Goal: Information Seeking & Learning: Learn about a topic

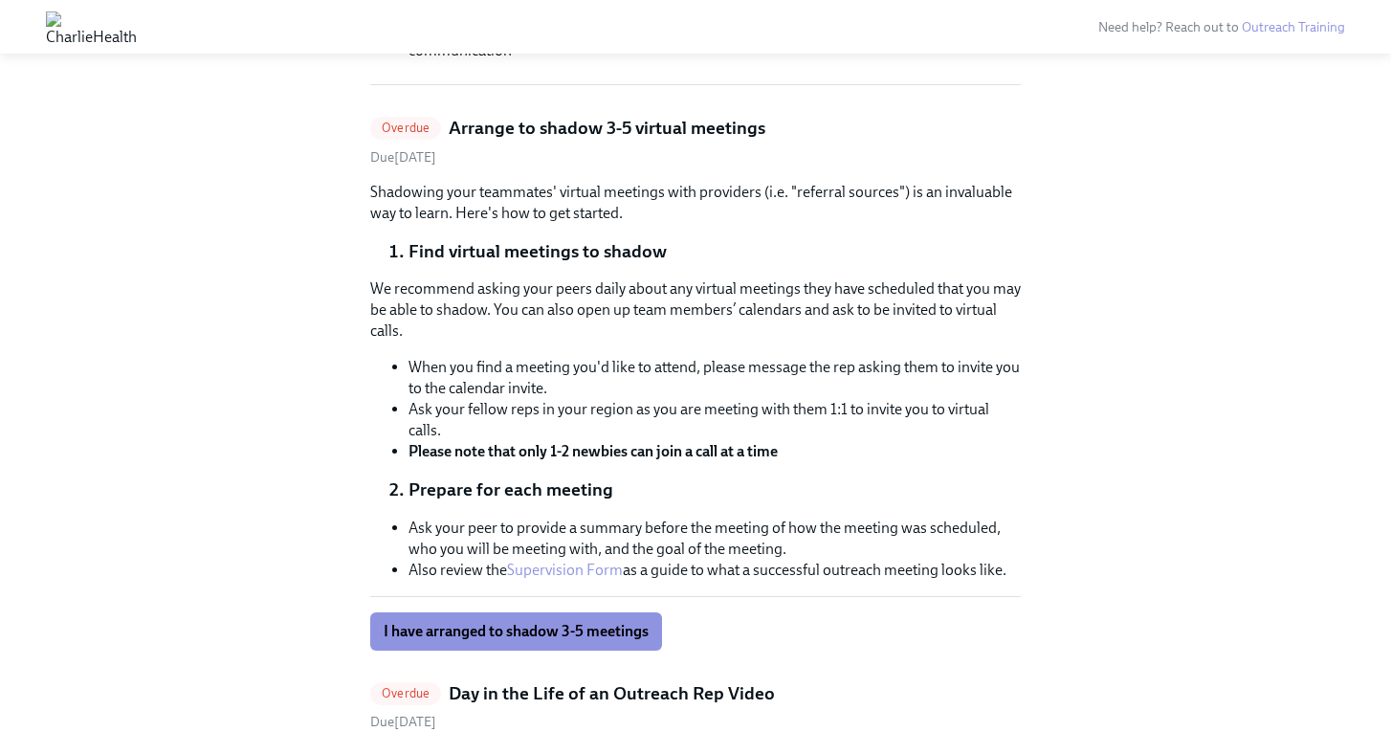
scroll to position [735, 0]
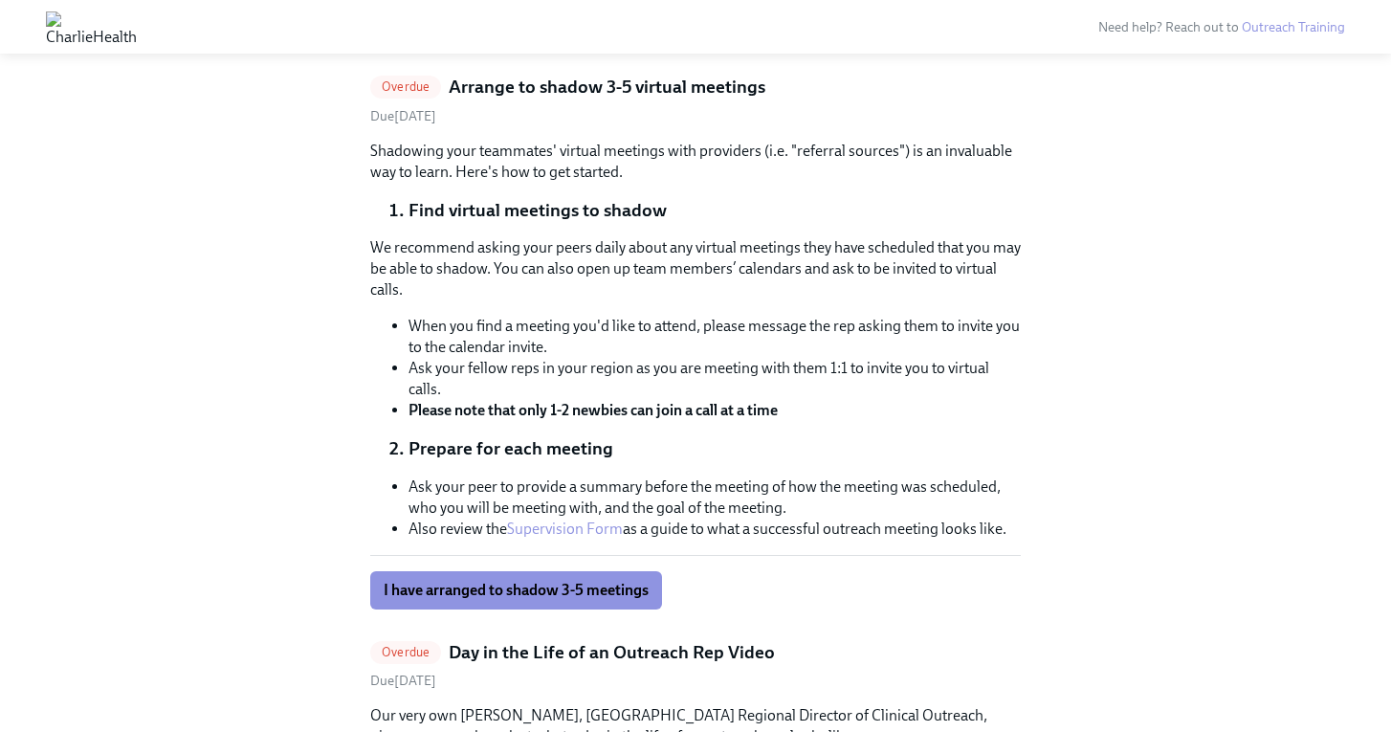
drag, startPoint x: 507, startPoint y: 601, endPoint x: 580, endPoint y: 420, distance: 194.9
click at [580, 420] on div "Shadowing your teammates' virtual meetings with providers (i.e. "referral sourc…" at bounding box center [695, 375] width 650 height 469
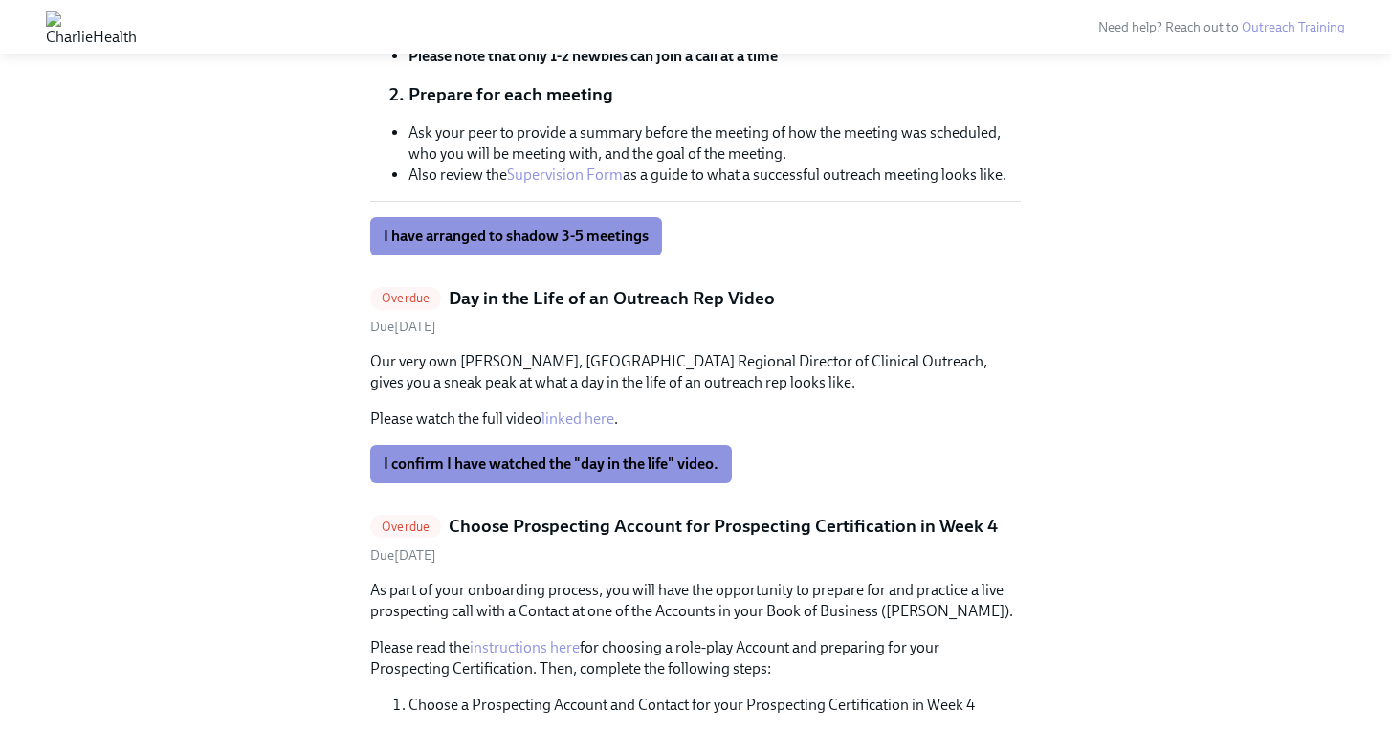
scroll to position [1095, 0]
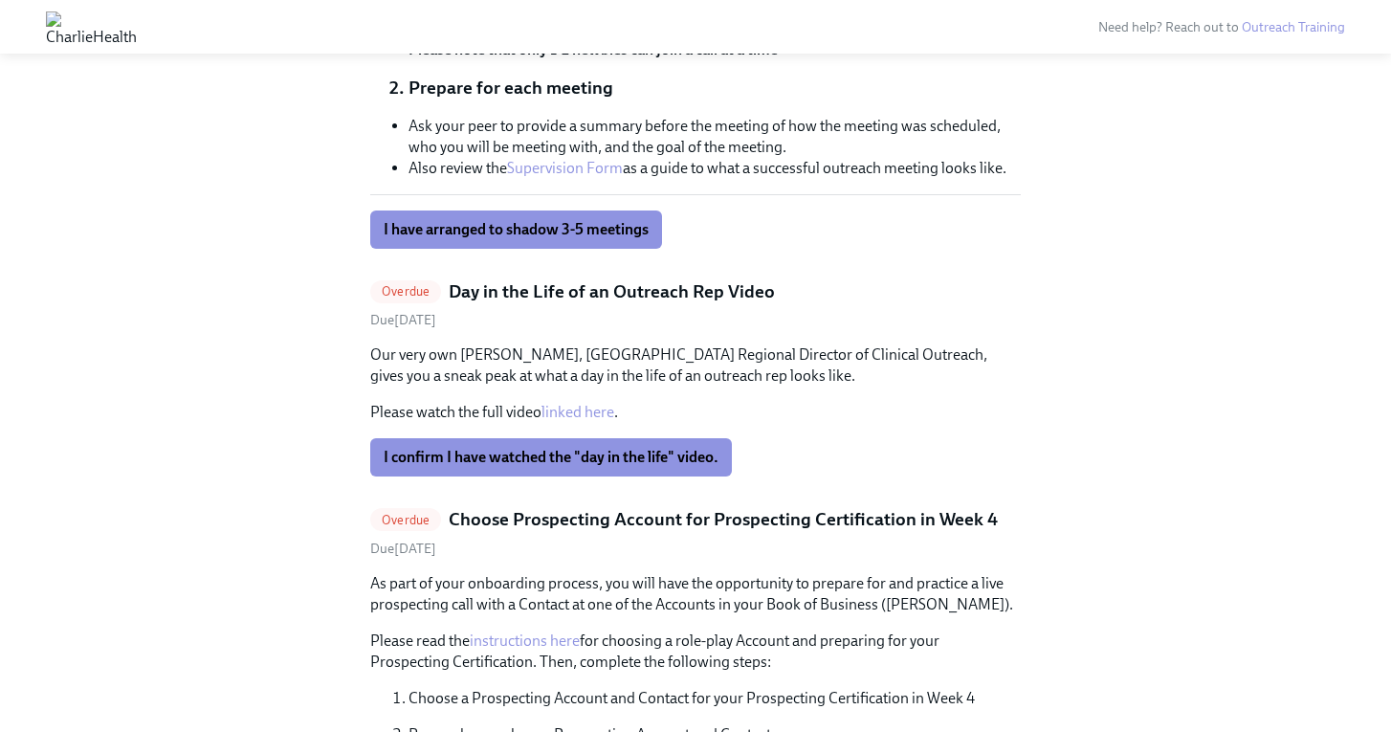
click at [573, 408] on link "linked here" at bounding box center [577, 412] width 73 height 18
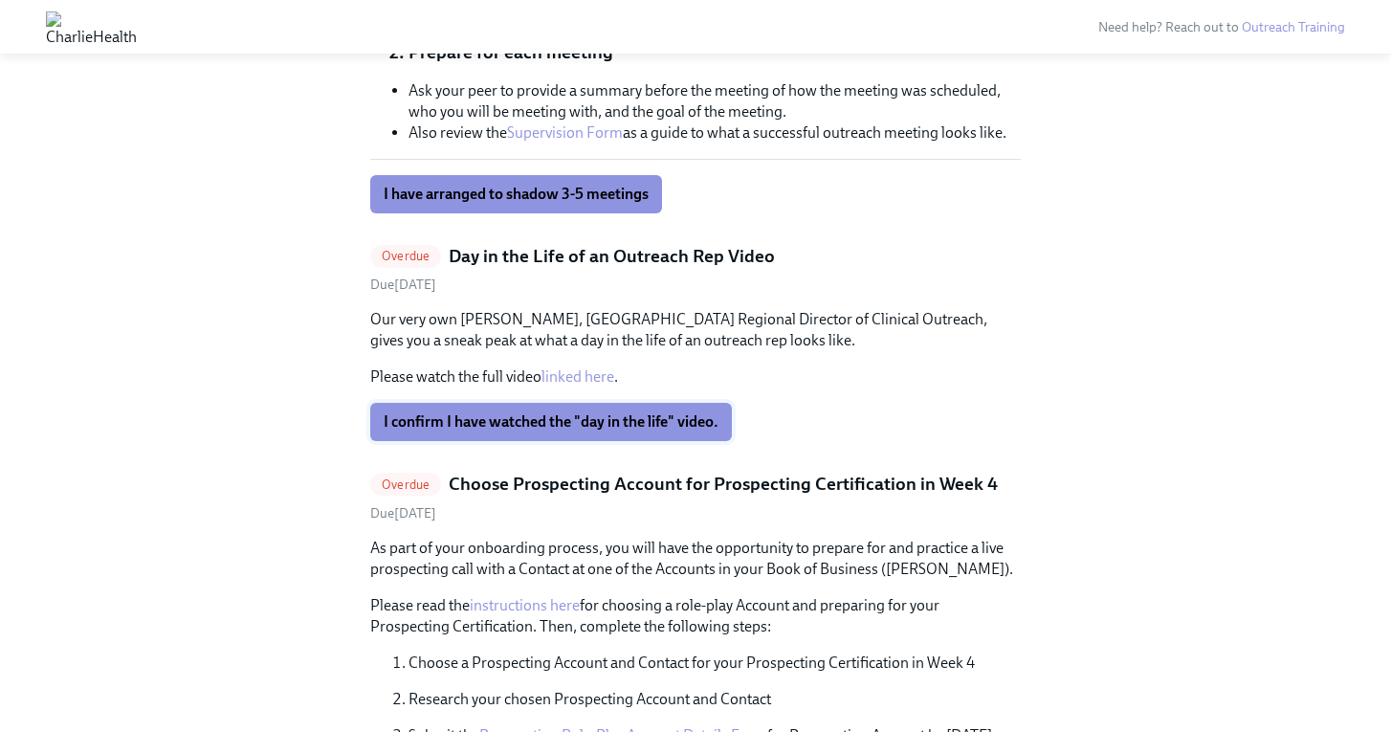
click at [530, 407] on button "I confirm I have watched the "day in the life" video." at bounding box center [551, 422] width 362 height 38
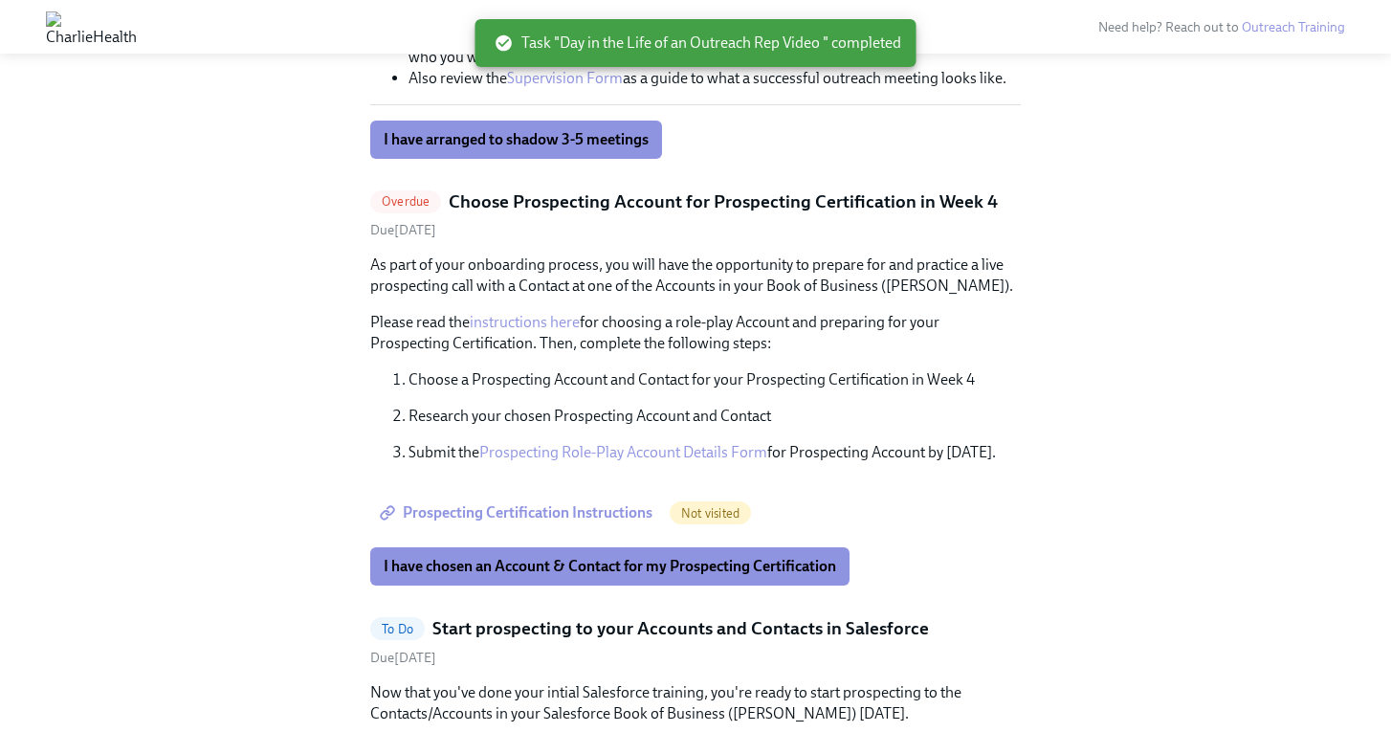
scroll to position [1182, 0]
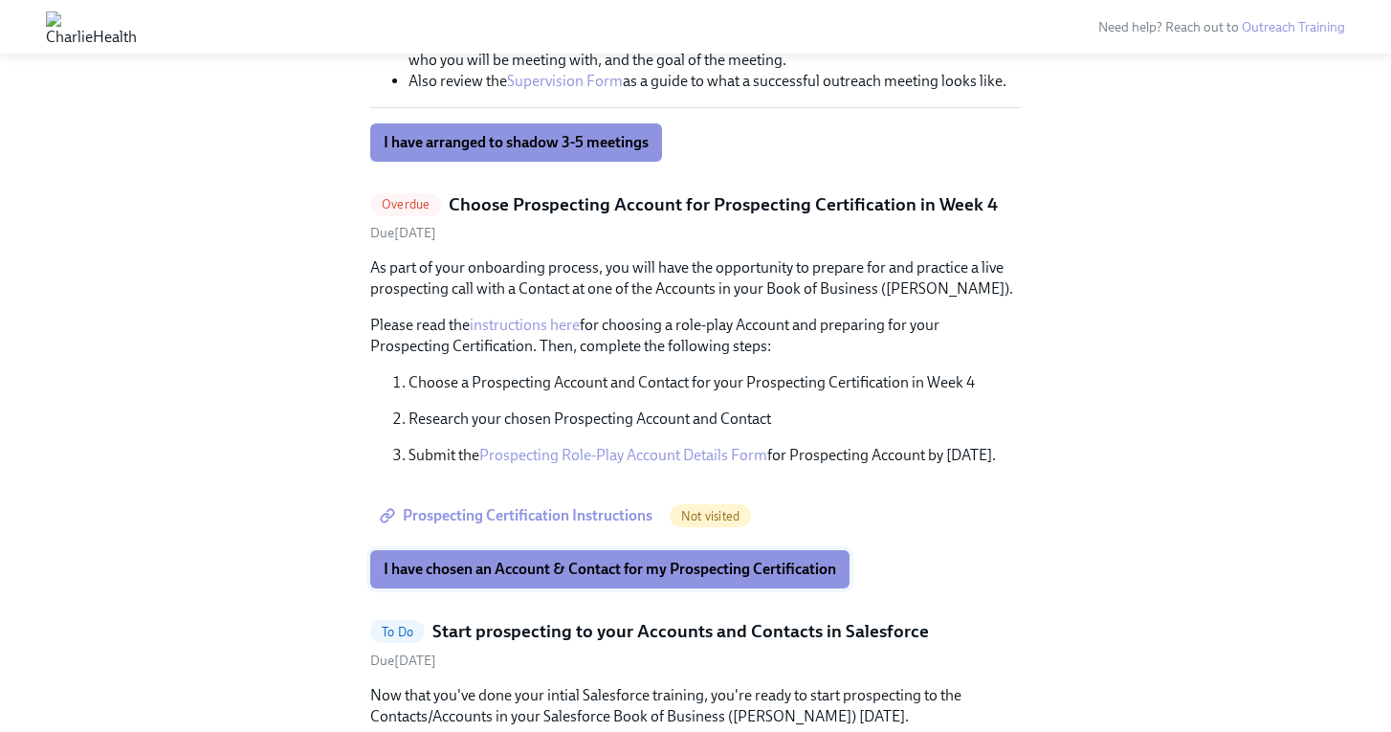
click at [684, 579] on button "I have chosen an Account & Contact for my Prospecting Certification" at bounding box center [609, 569] width 479 height 38
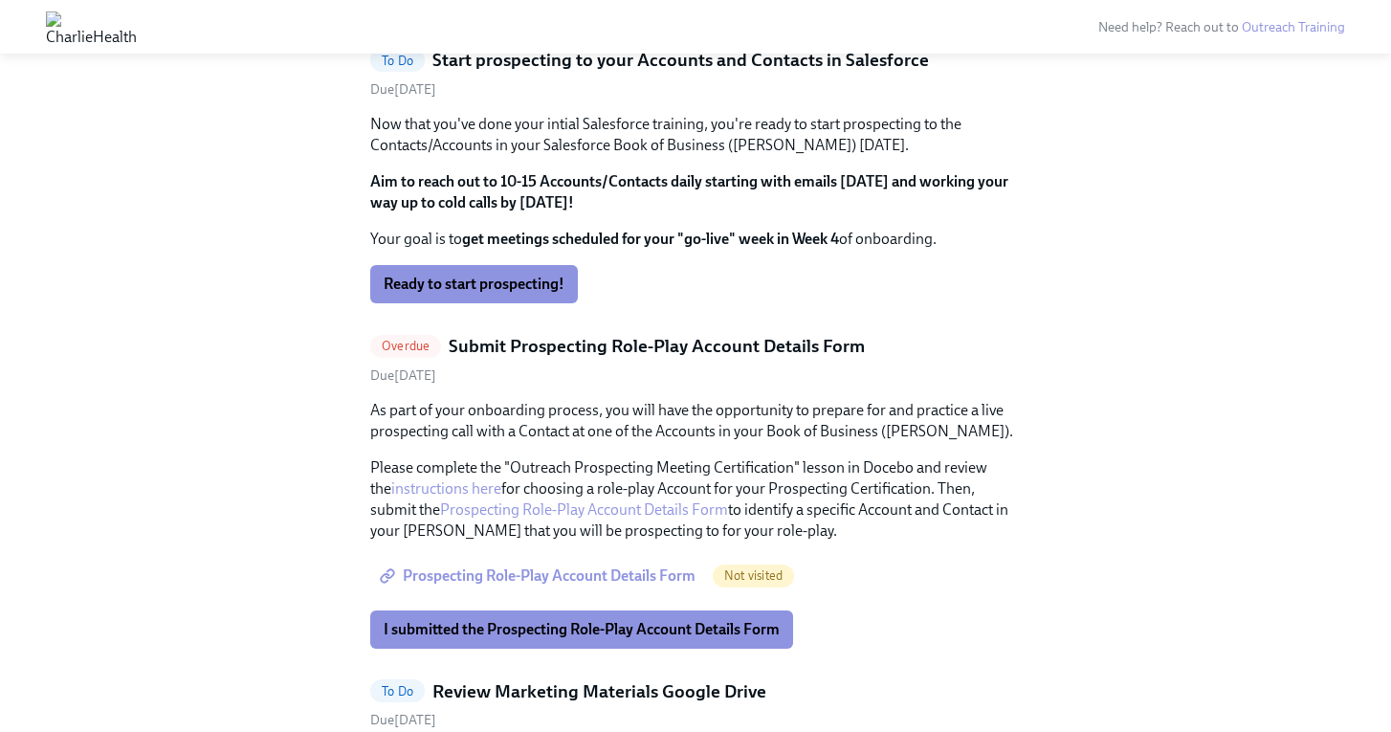
scroll to position [1757, 0]
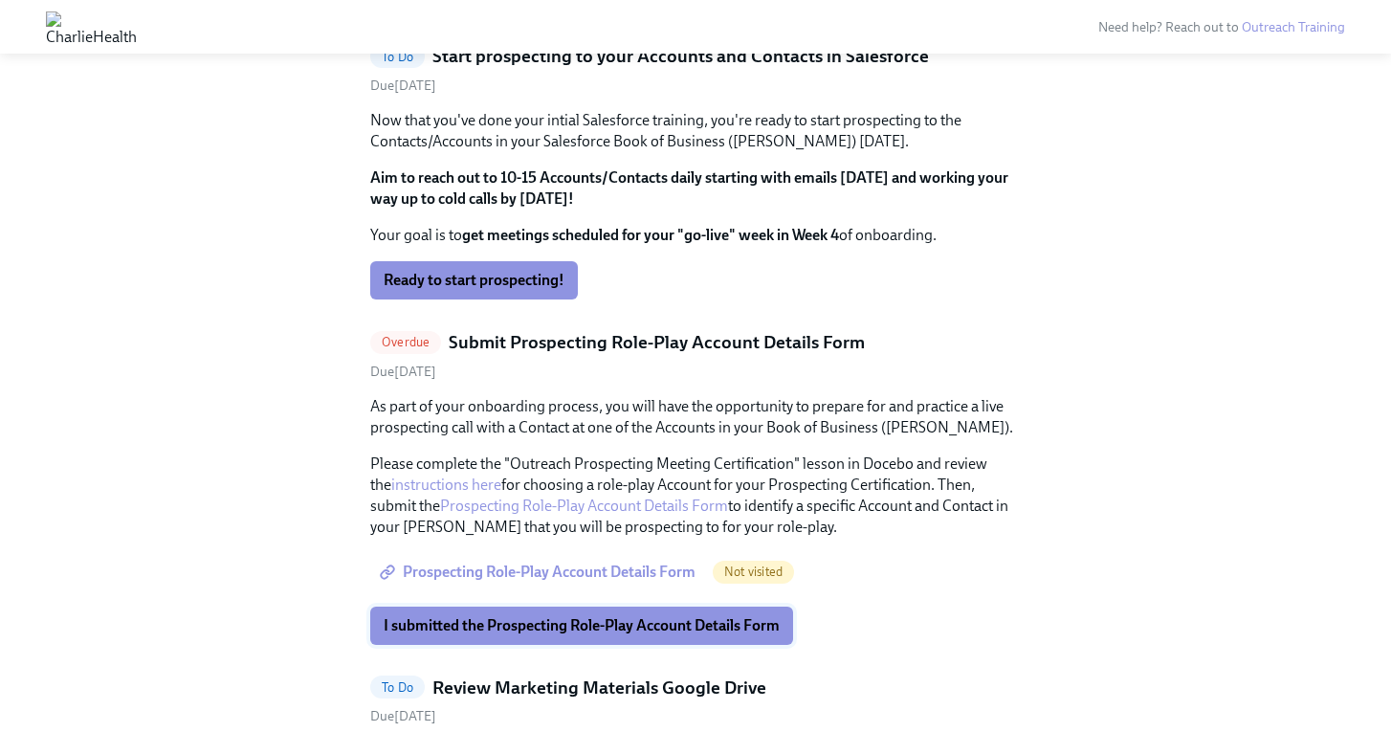
click at [692, 619] on span "I submitted the Prospecting Role-Play Account Details Form" at bounding box center [582, 625] width 396 height 19
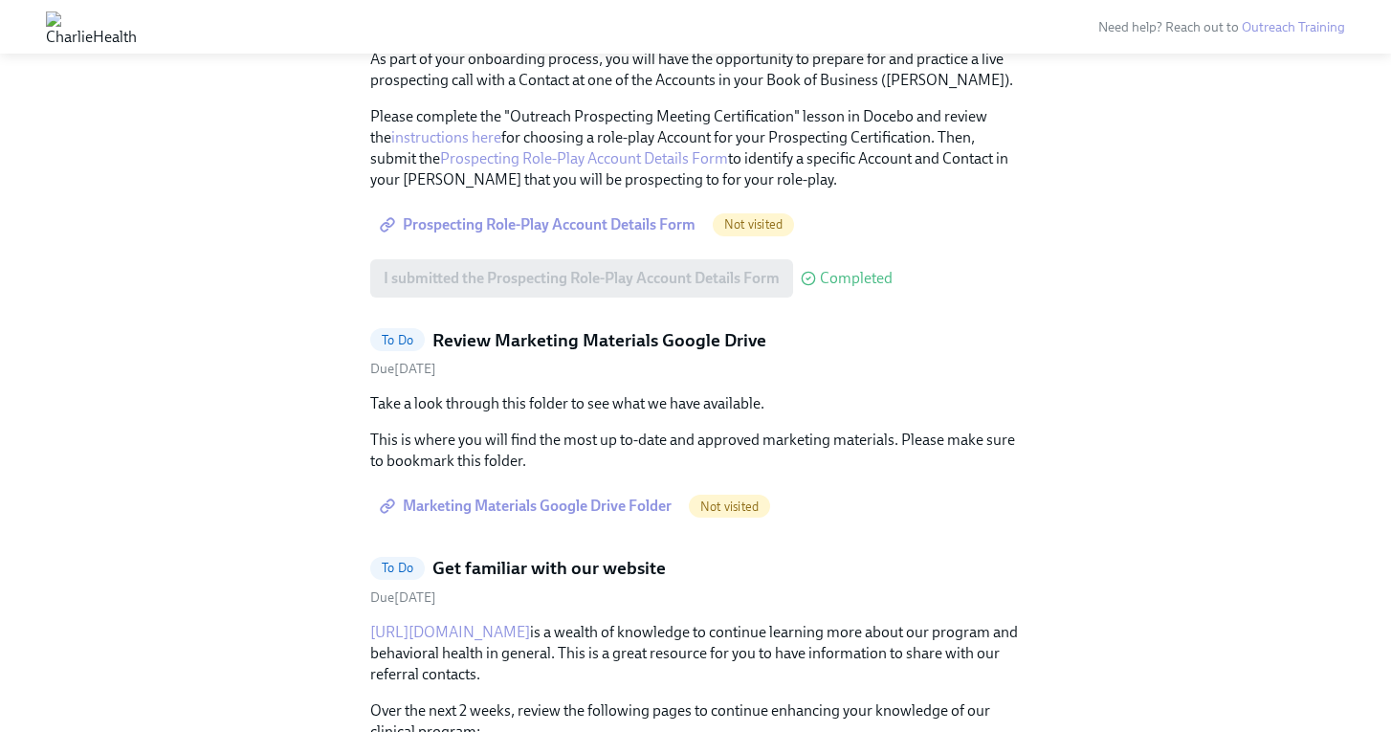
scroll to position [2121, 0]
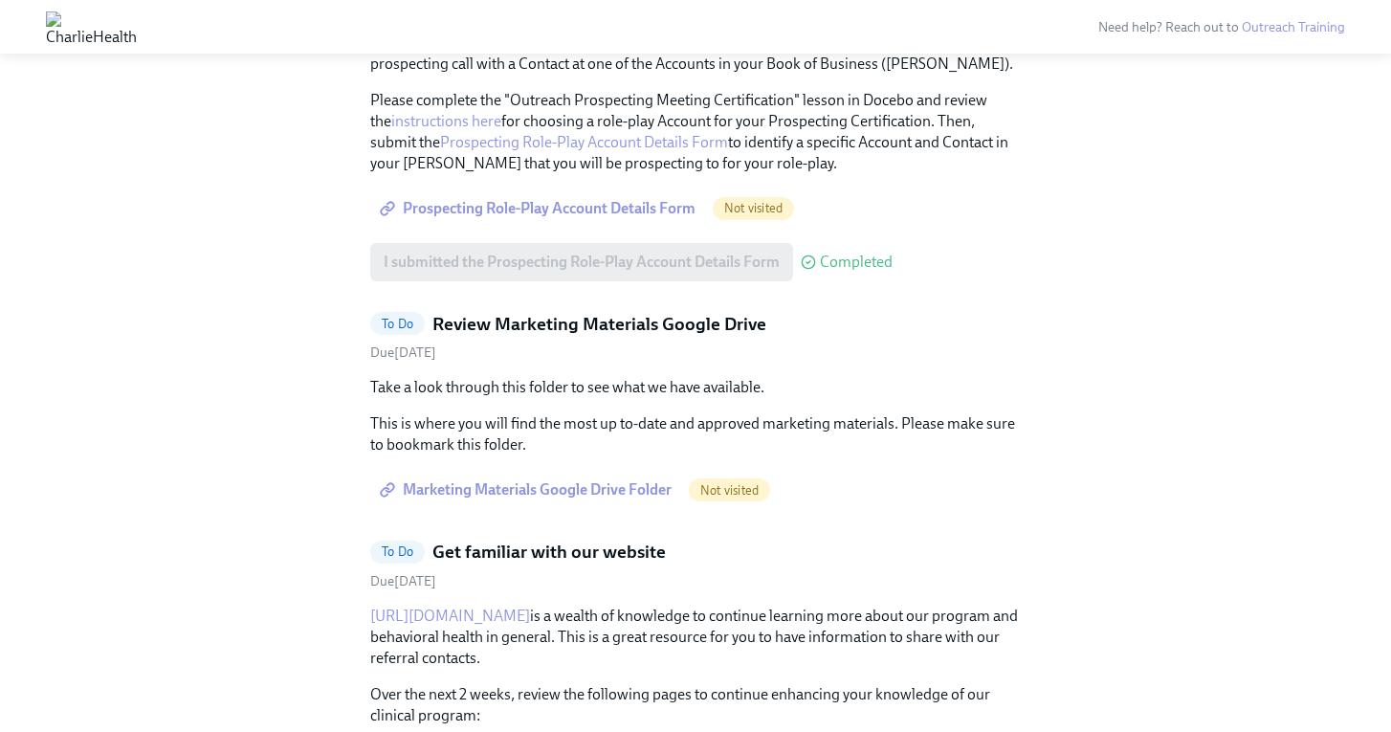
click at [620, 484] on span "Marketing Materials Google Drive Folder" at bounding box center [528, 489] width 288 height 19
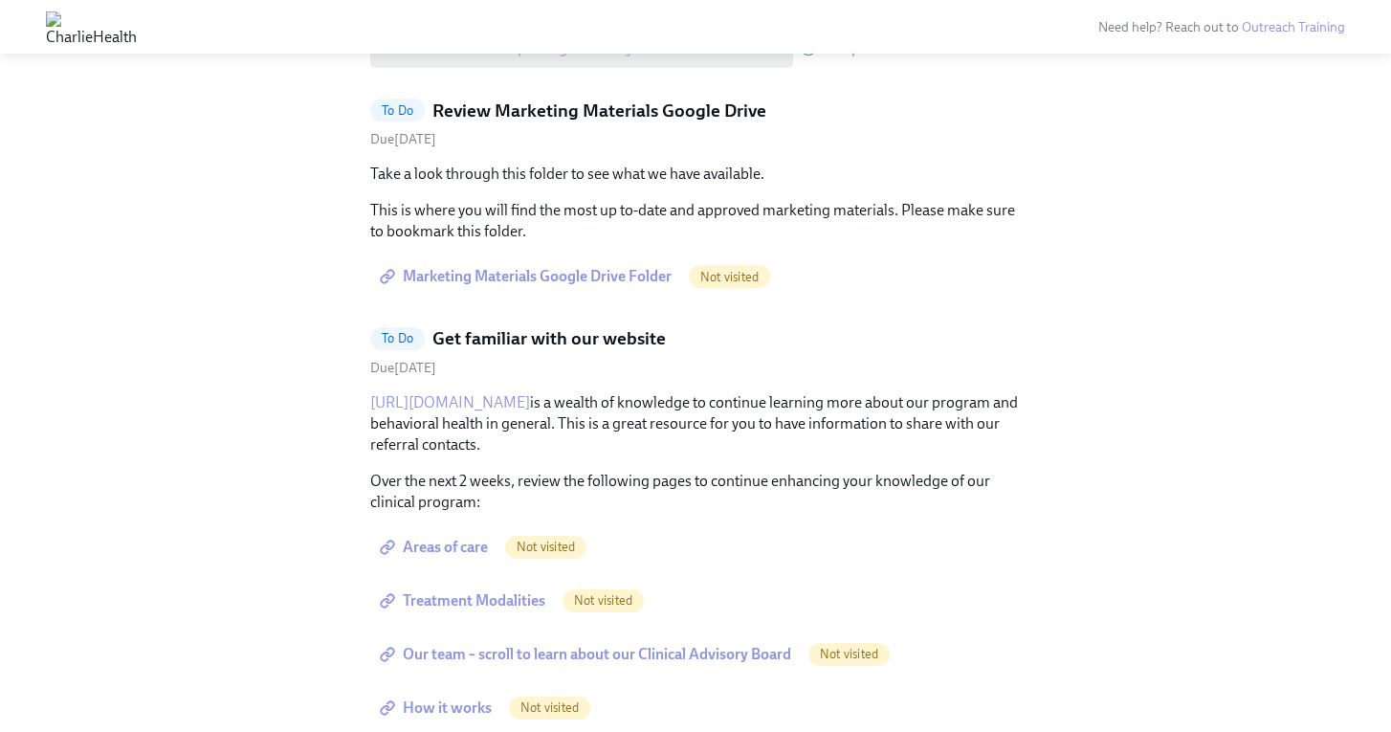
scroll to position [2336, 0]
click at [492, 398] on link "[URL][DOMAIN_NAME]" at bounding box center [450, 400] width 160 height 18
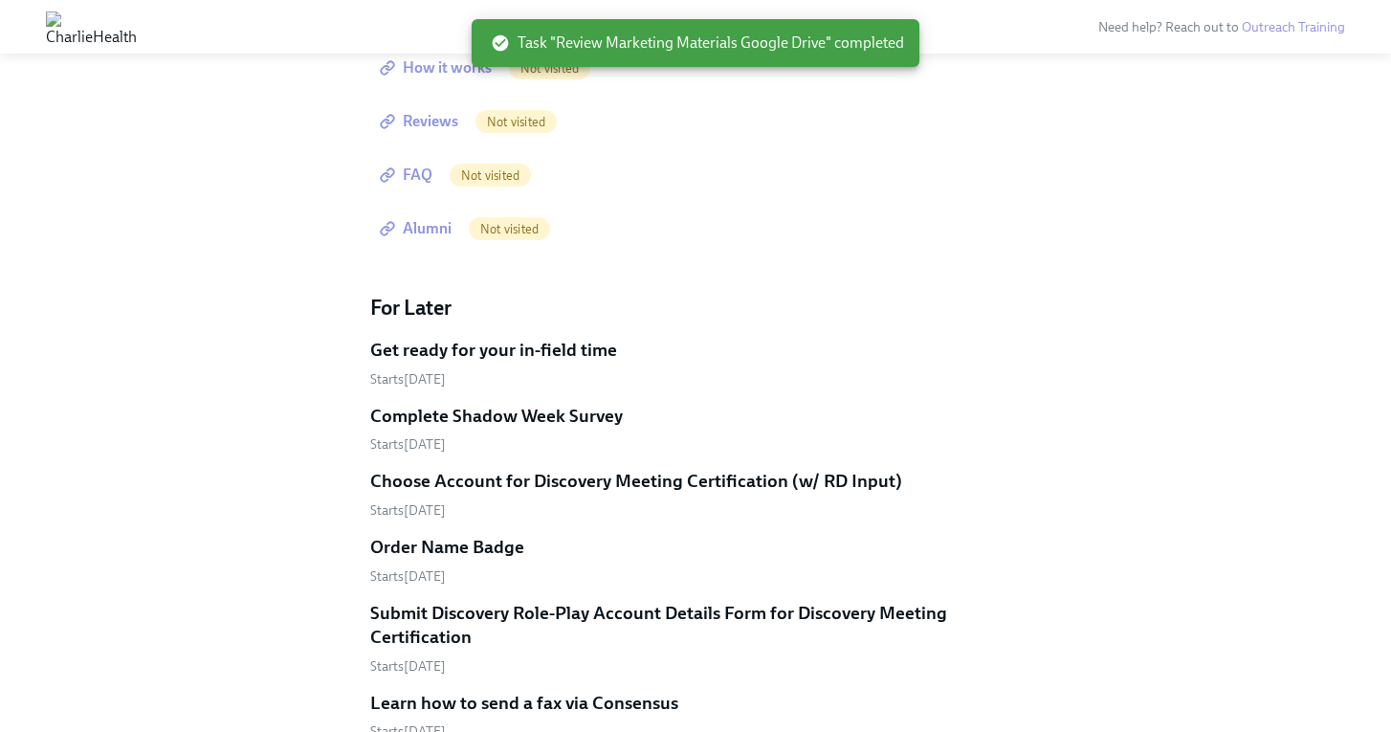
scroll to position [2955, 0]
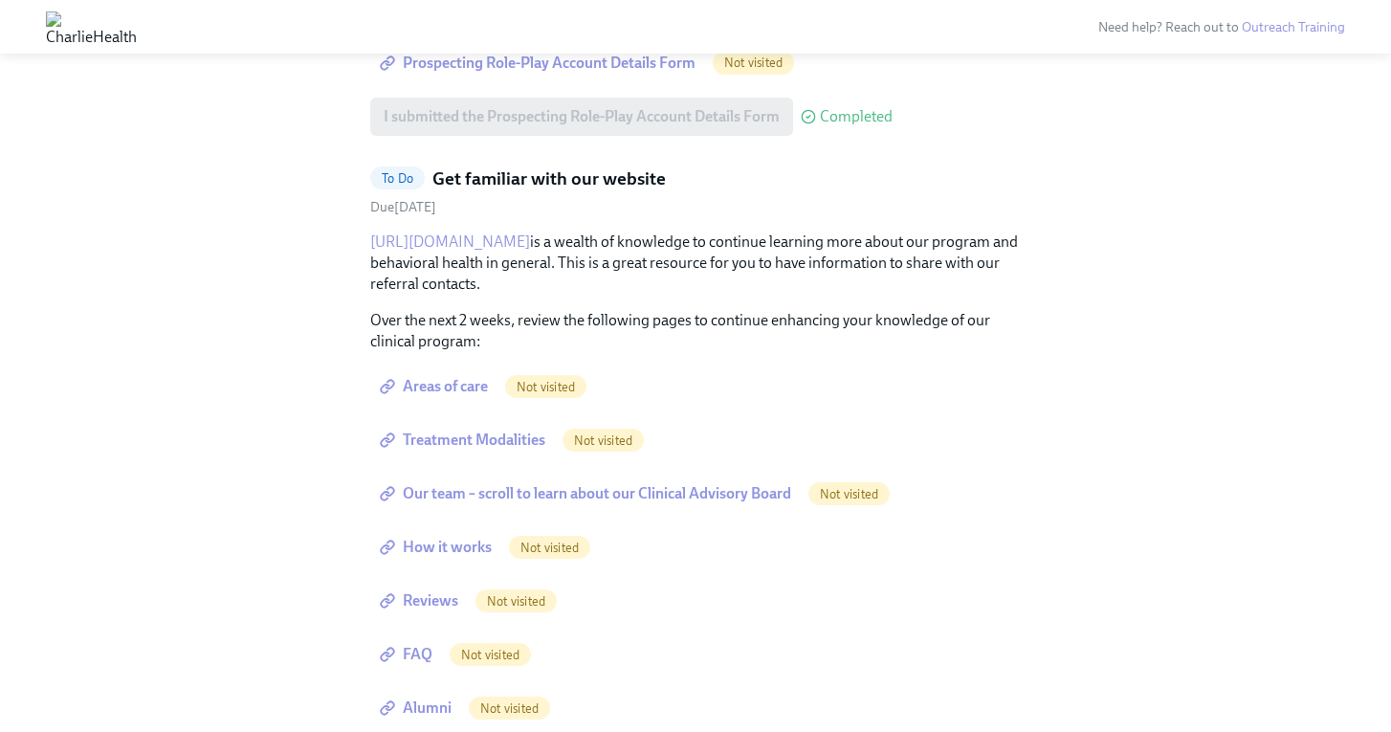
scroll to position [2258, 0]
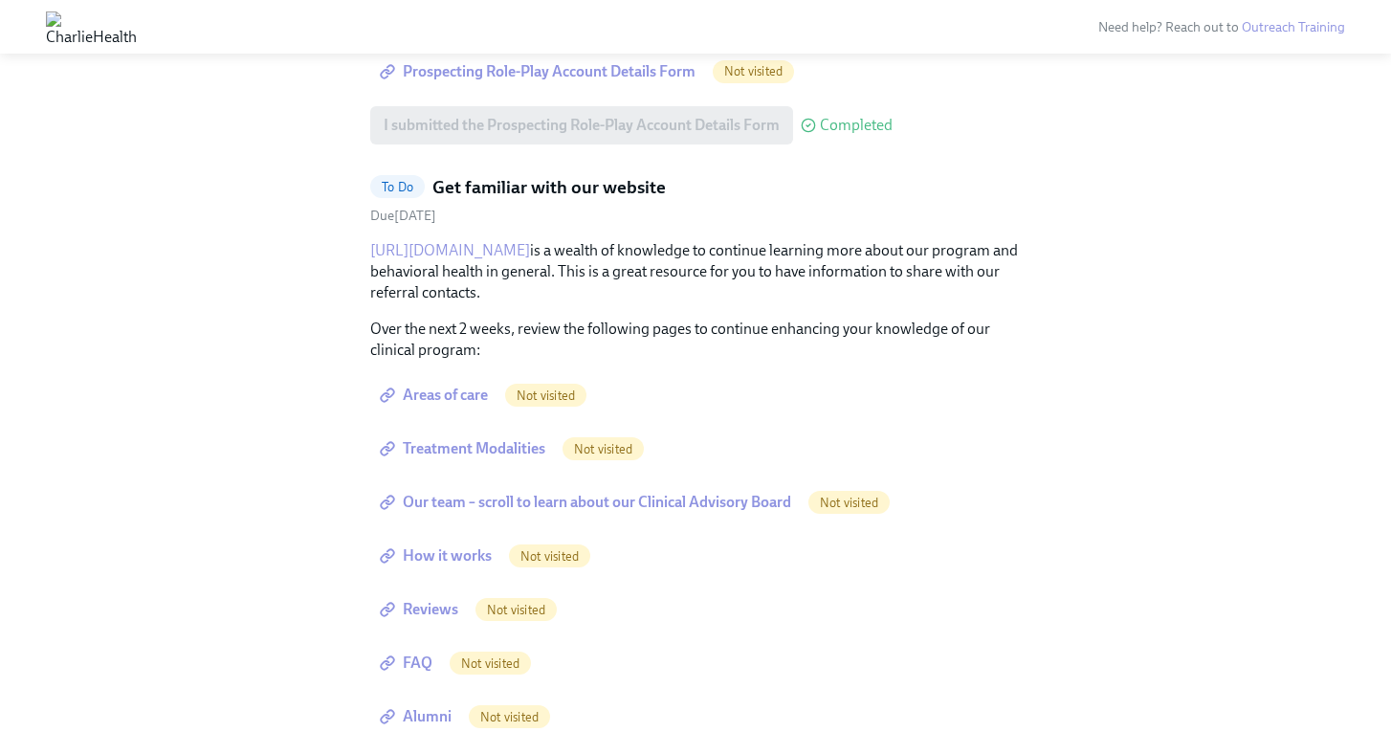
click at [447, 400] on span "Areas of care" at bounding box center [436, 395] width 104 height 19
click at [495, 444] on span "Treatment Modalities" at bounding box center [465, 448] width 162 height 19
click at [473, 507] on span "Our team – scroll to learn about our Clinical Advisory Board" at bounding box center [588, 502] width 408 height 19
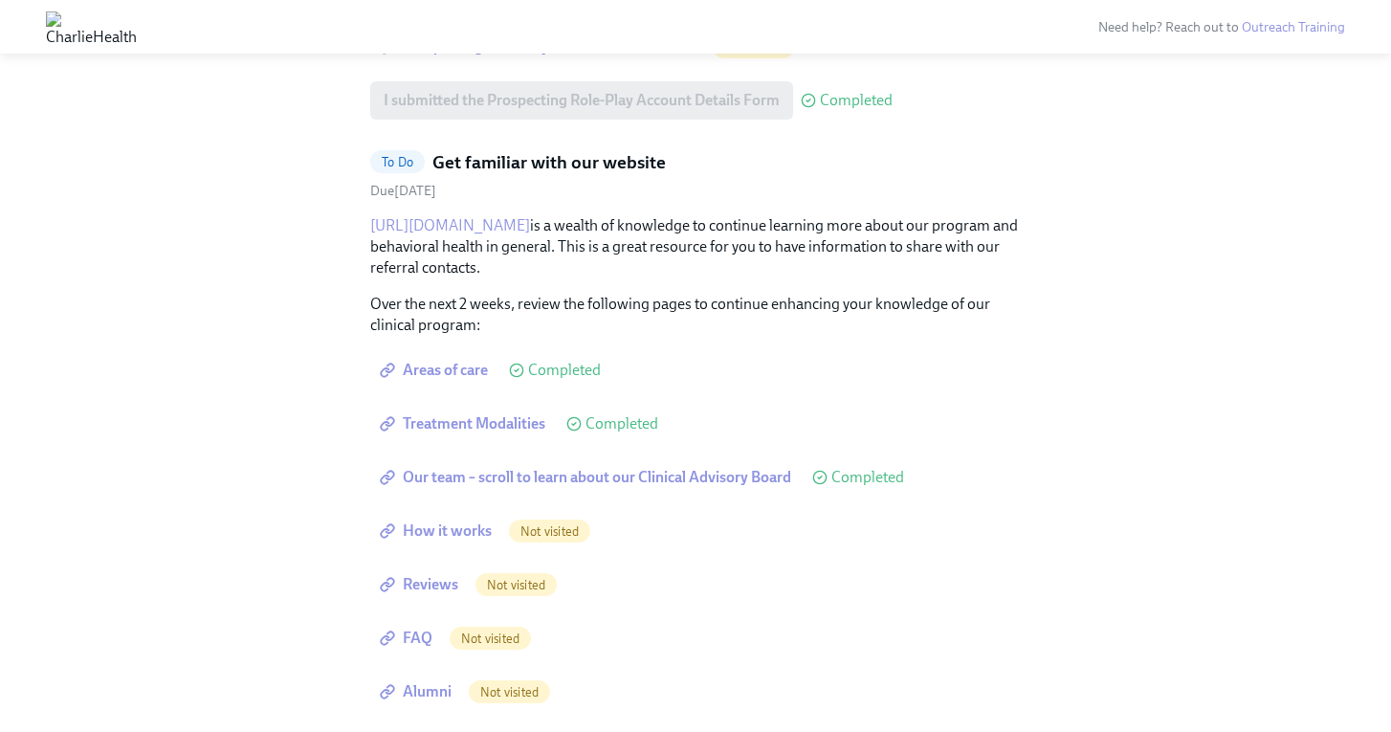
scroll to position [2286, 0]
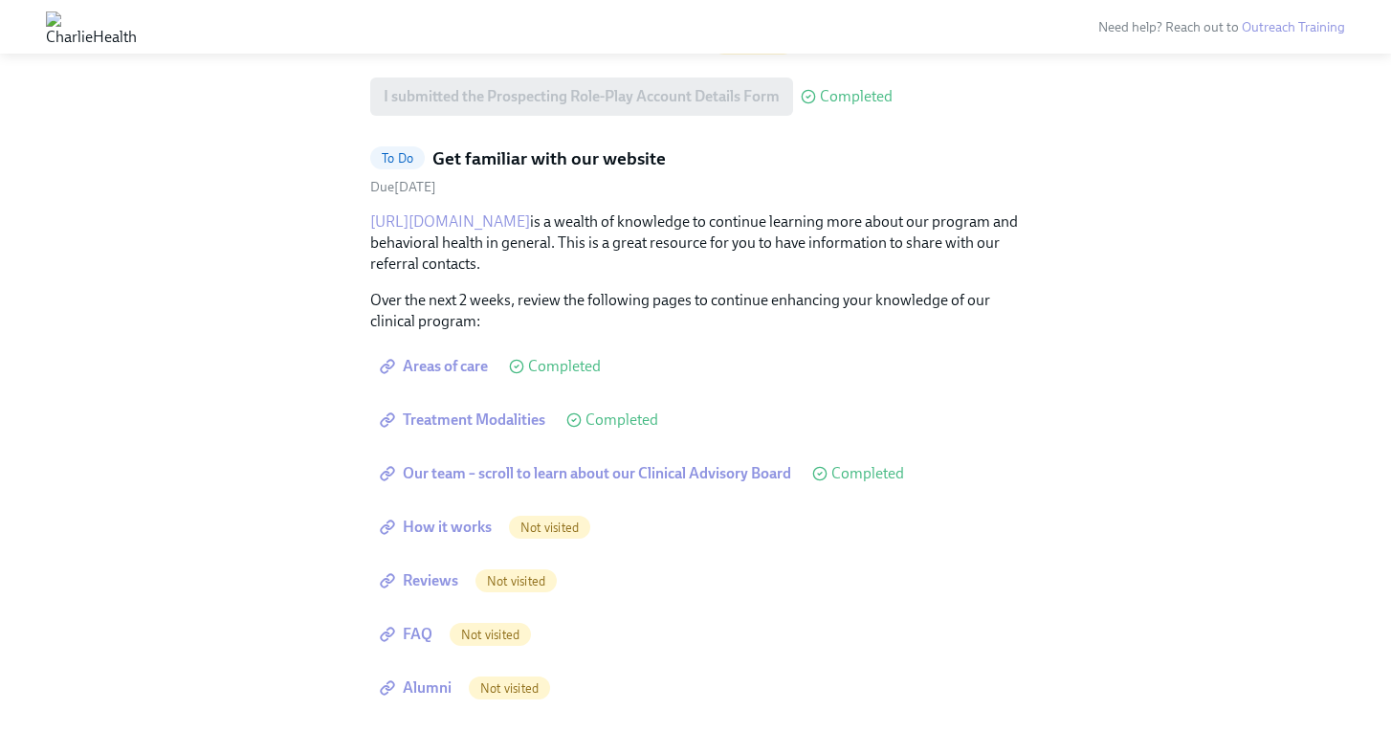
click at [451, 531] on span "How it works" at bounding box center [438, 527] width 108 height 19
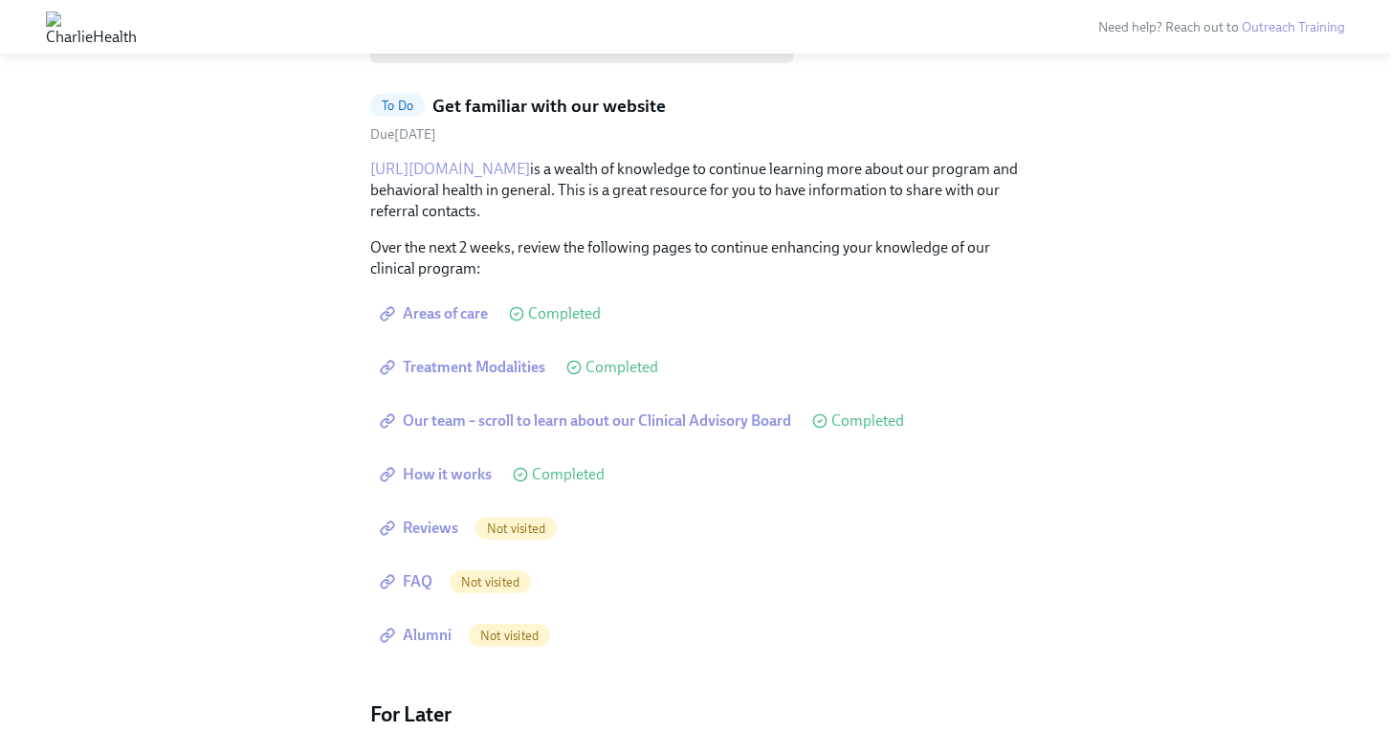
scroll to position [2363, 0]
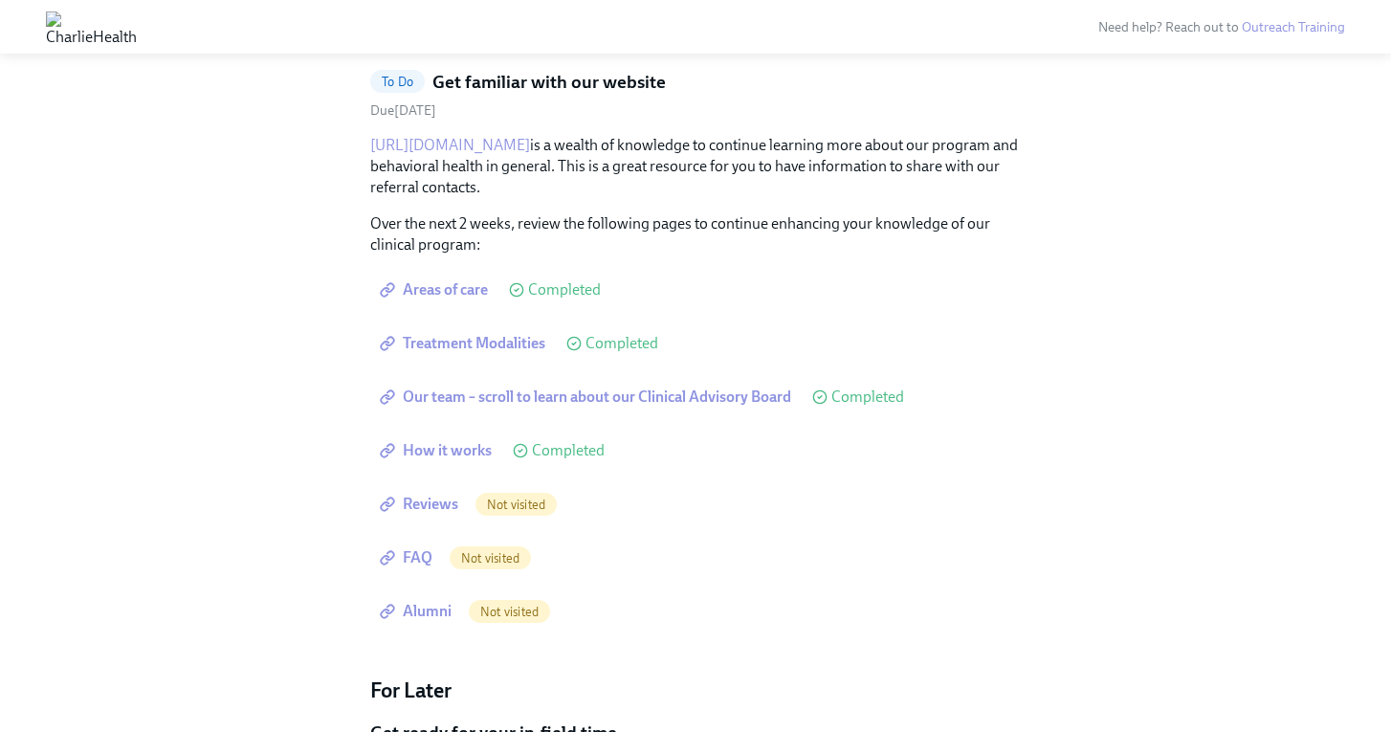
click at [436, 499] on span "Reviews" at bounding box center [421, 504] width 75 height 19
click at [427, 552] on span "FAQ" at bounding box center [408, 557] width 49 height 19
click at [432, 622] on link "Alumni" at bounding box center [417, 611] width 95 height 38
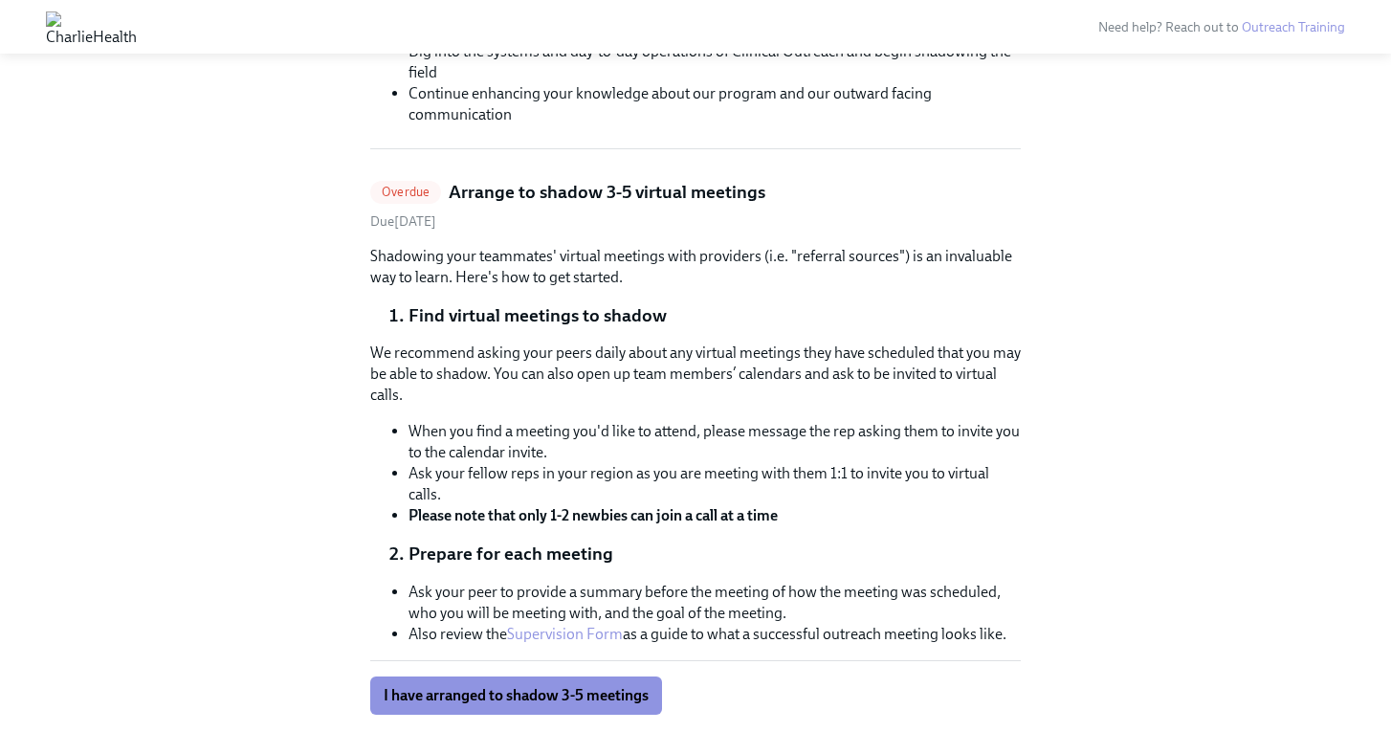
scroll to position [636, 0]
